Goal: Information Seeking & Learning: Learn about a topic

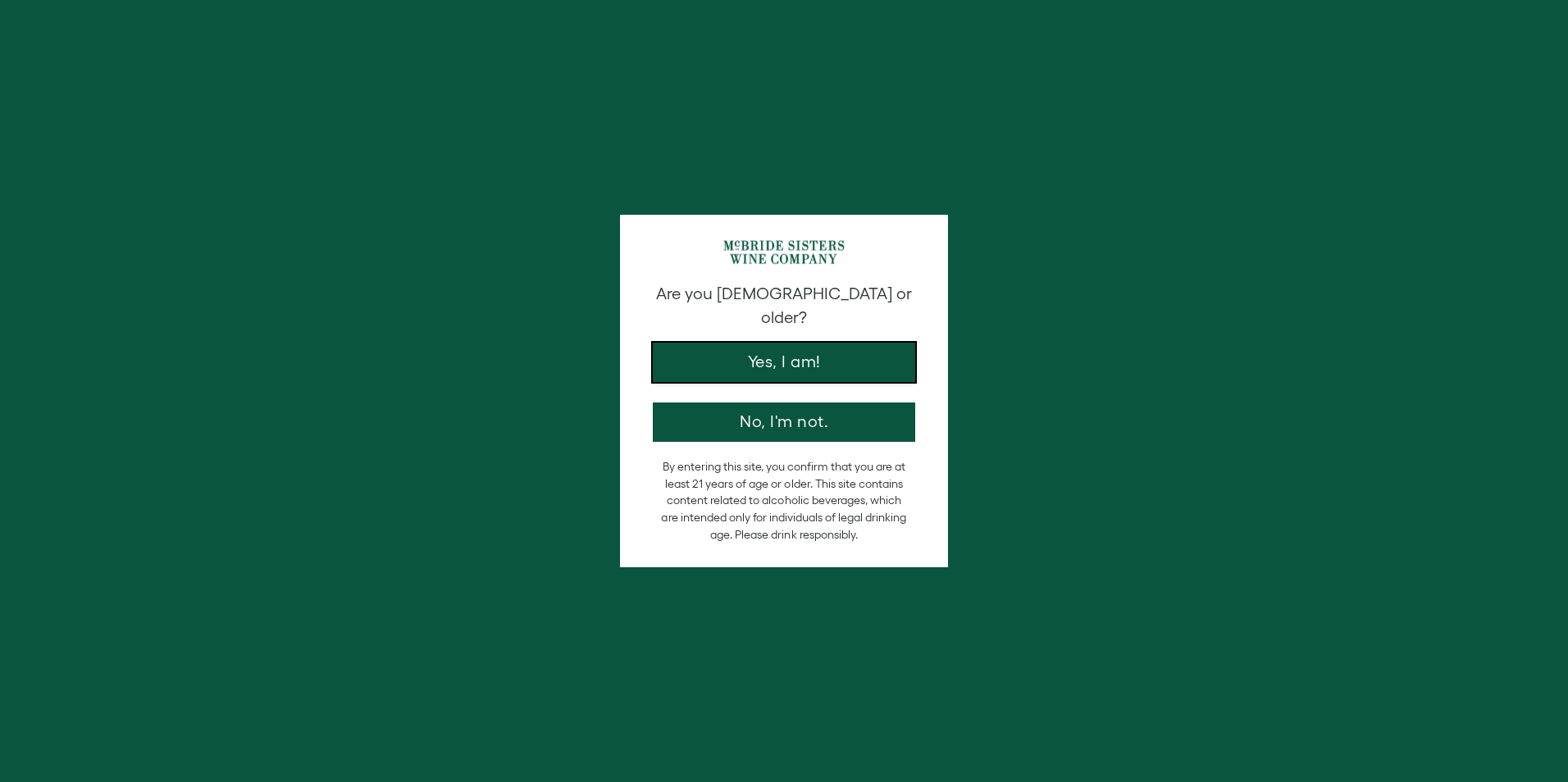
click at [776, 342] on button "Yes, I am!" at bounding box center [784, 362] width 262 height 39
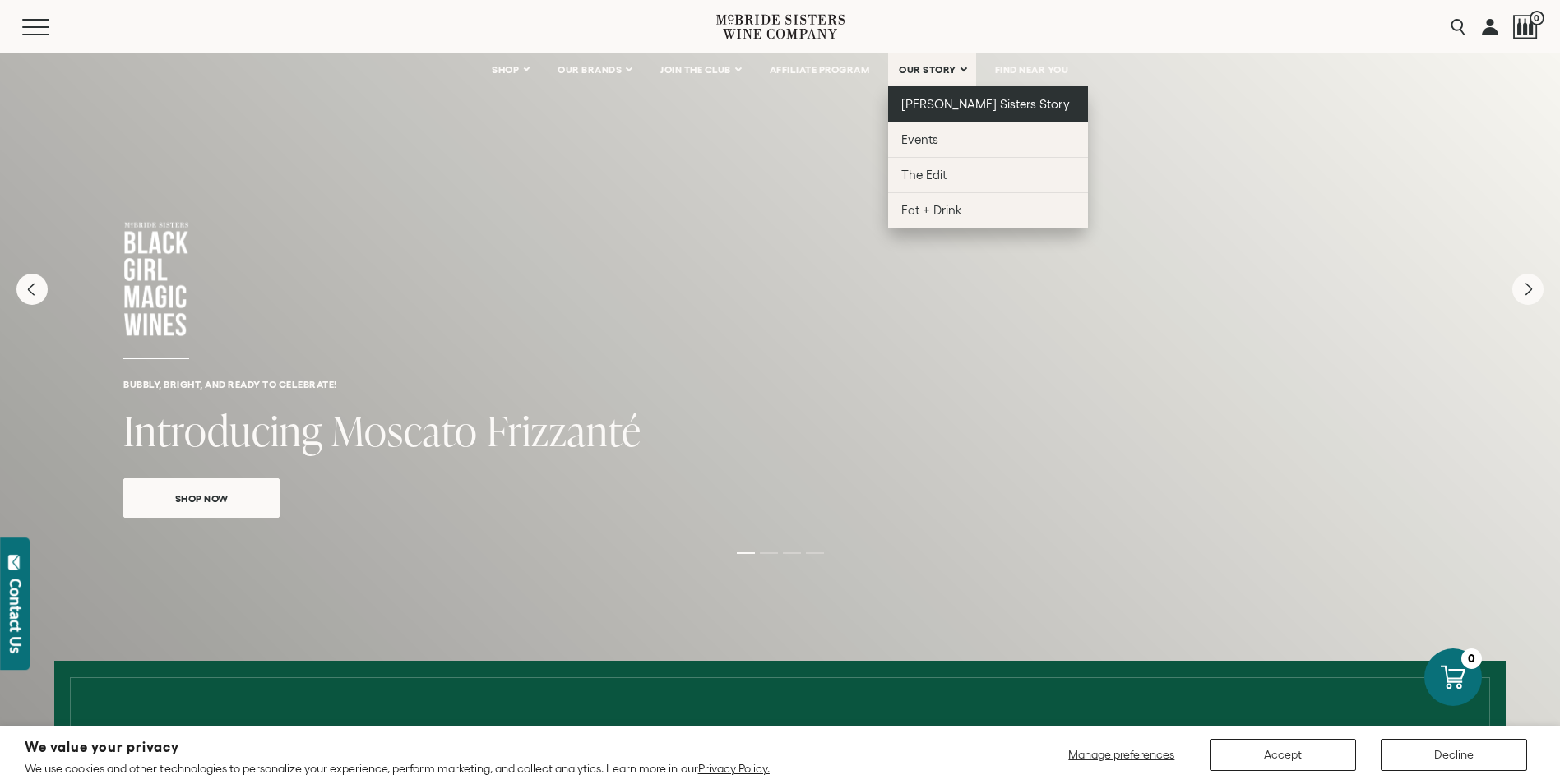
click at [916, 98] on span "[PERSON_NAME] Sisters Story" at bounding box center [985, 104] width 168 height 14
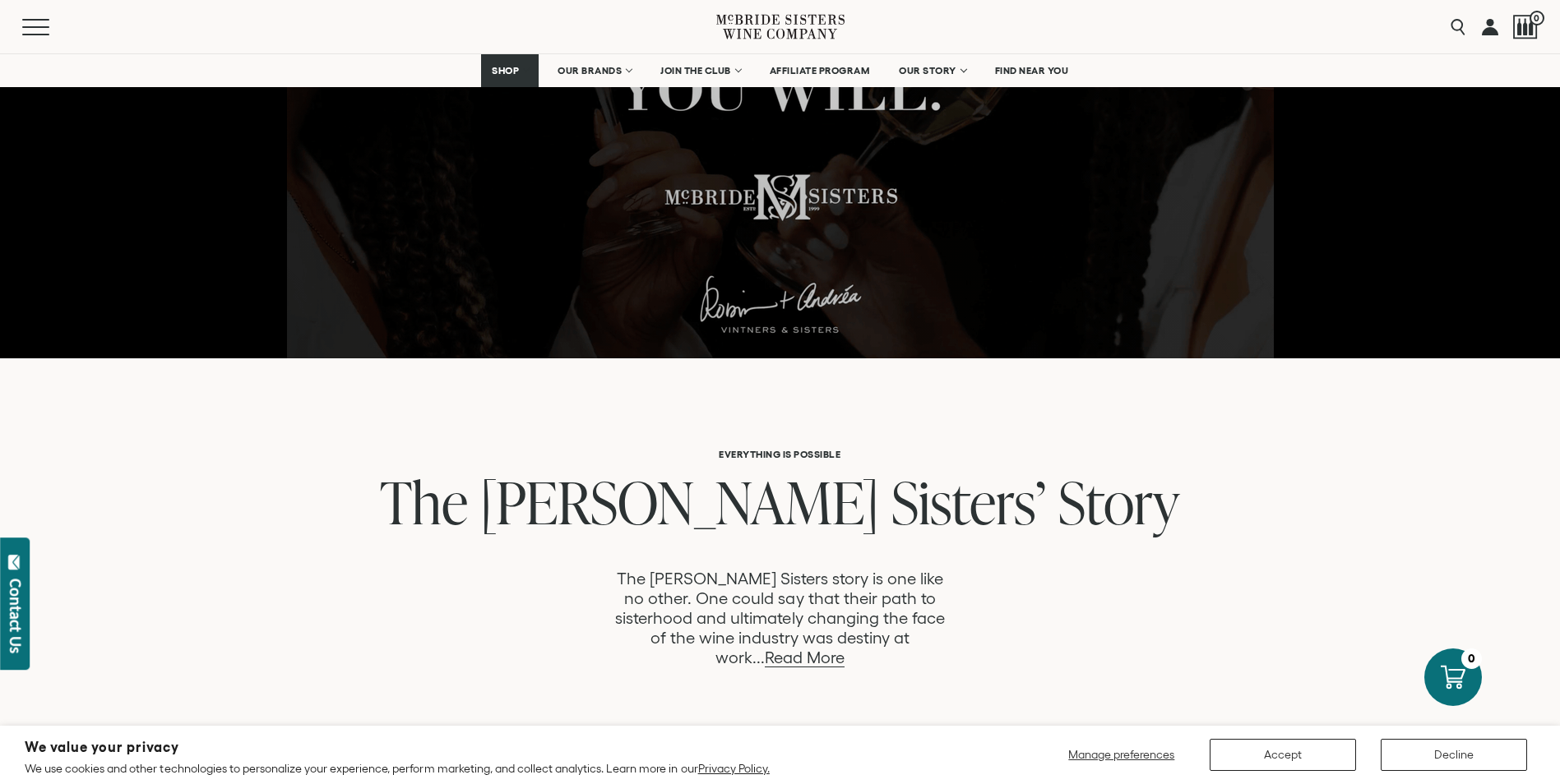
scroll to position [165, 0]
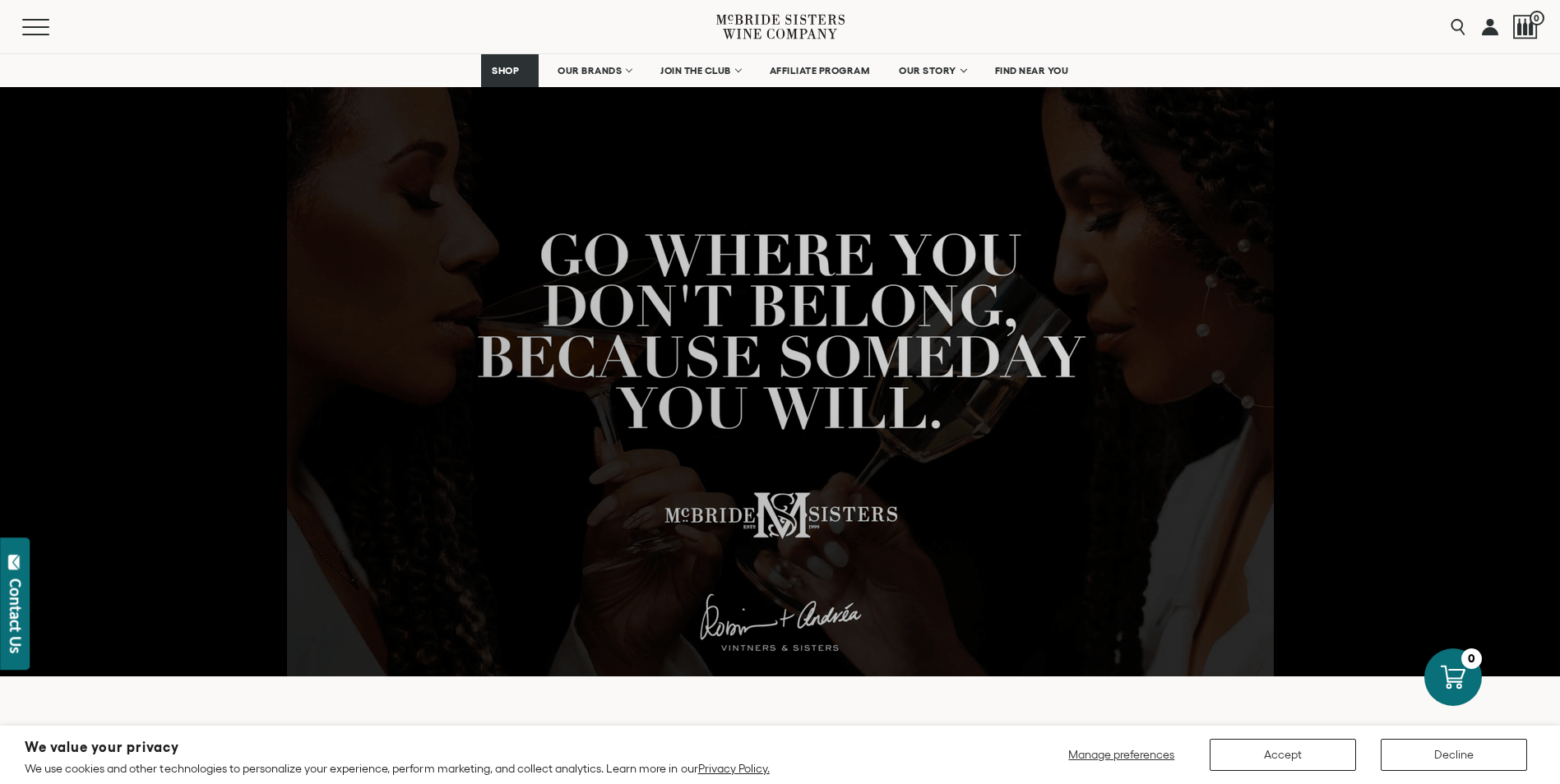
click at [18, 606] on div "Contact Us" at bounding box center [16, 617] width 17 height 75
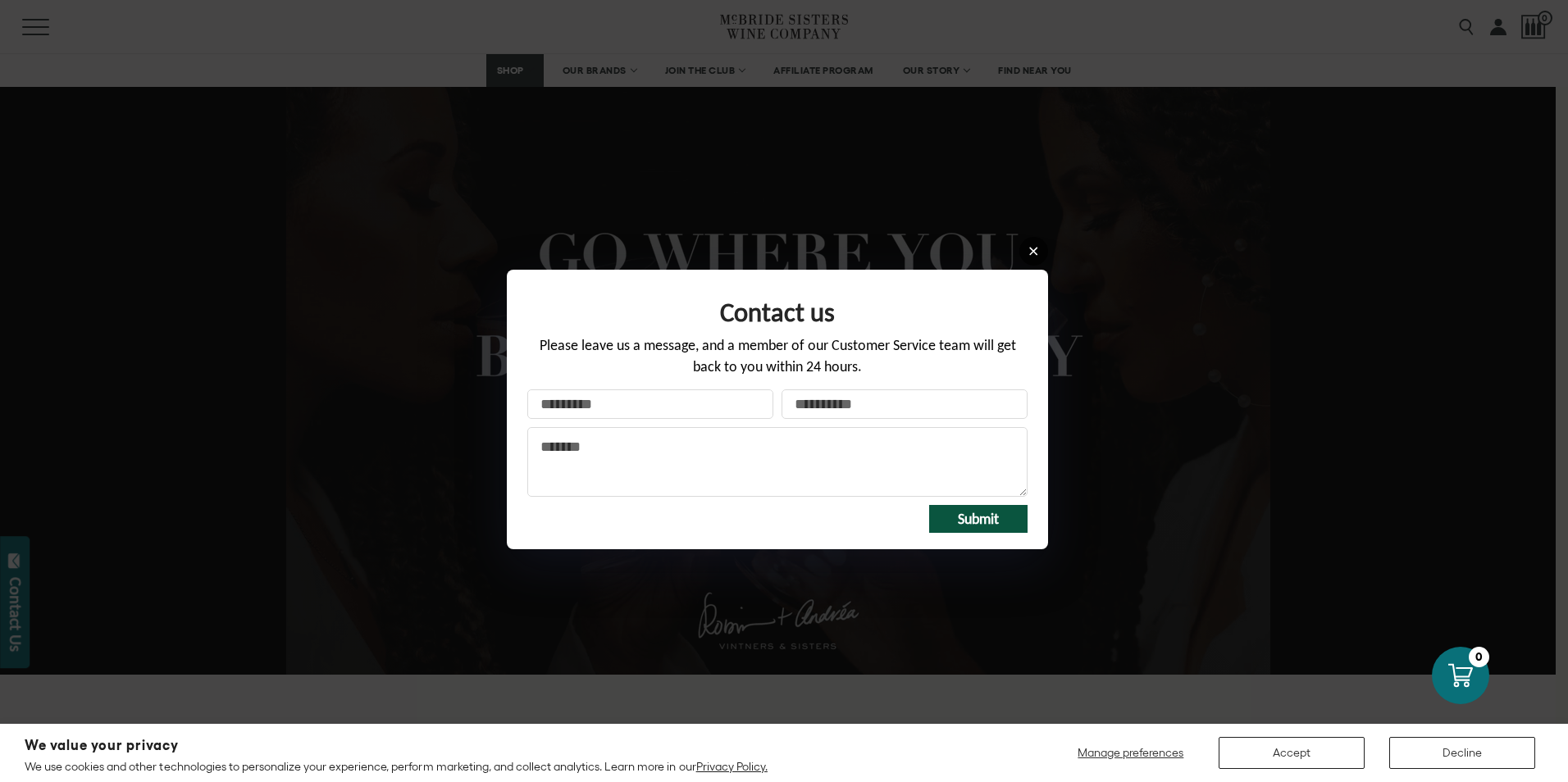
click at [1029, 249] on icon at bounding box center [1033, 251] width 12 height 12
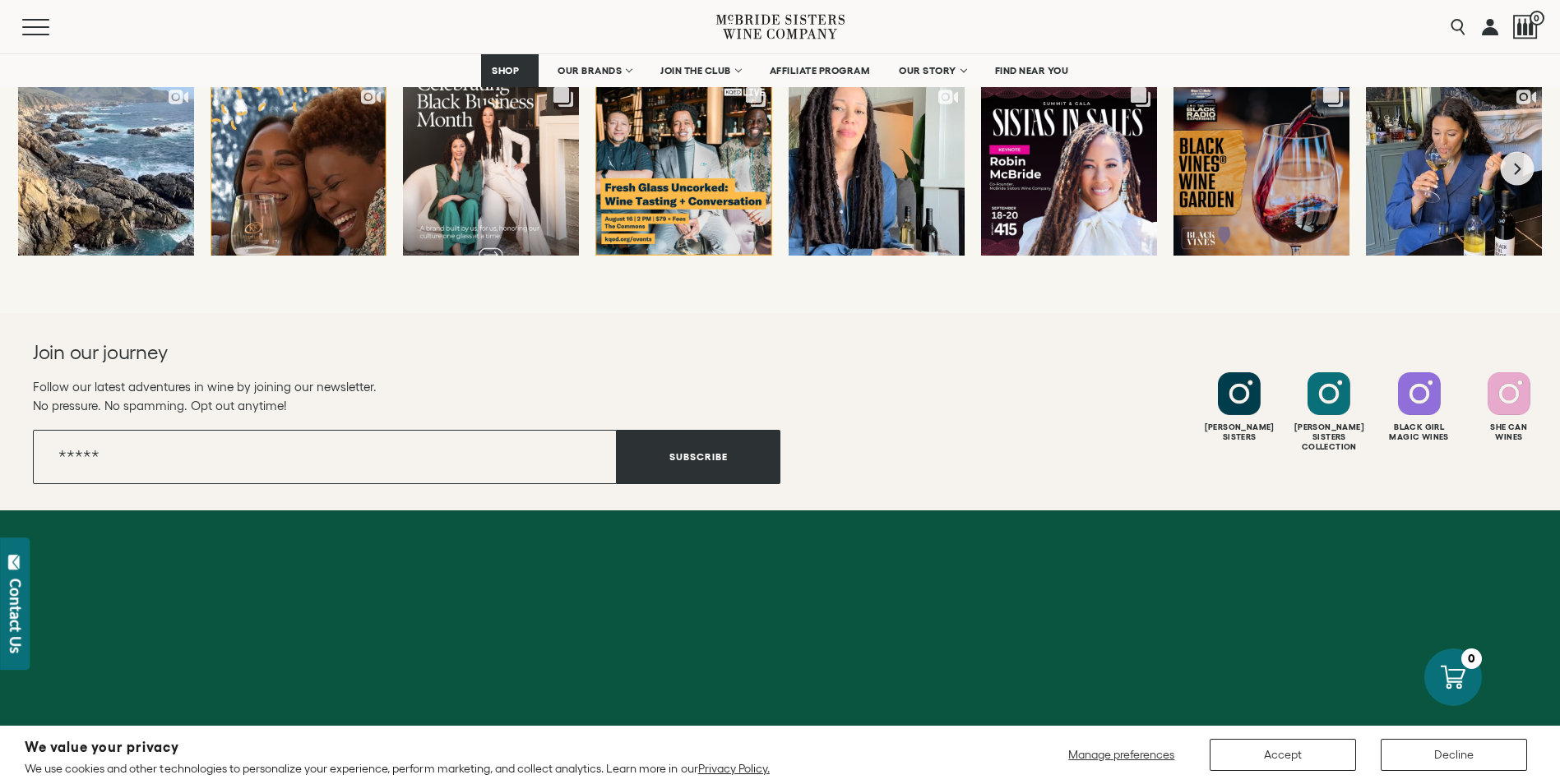
scroll to position [6469, 0]
